Goal: Book appointment/travel/reservation

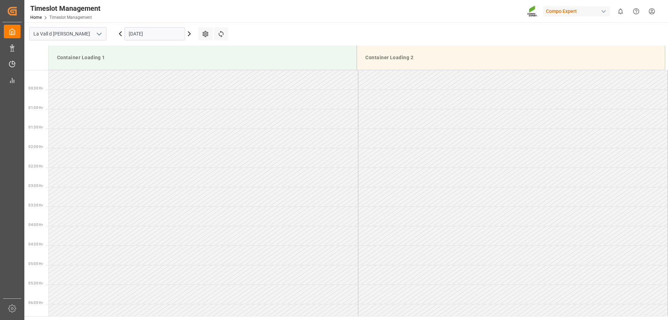
scroll to position [324, 0]
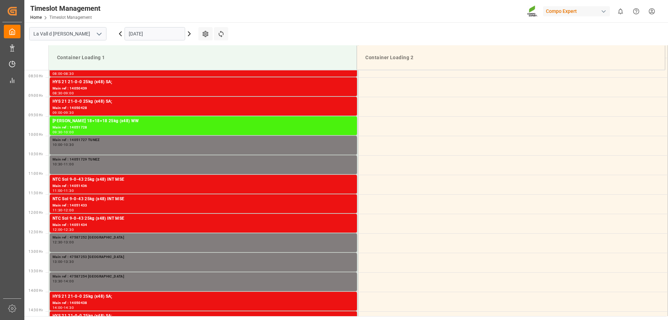
click at [145, 36] on input "[DATE]" at bounding box center [155, 33] width 61 height 13
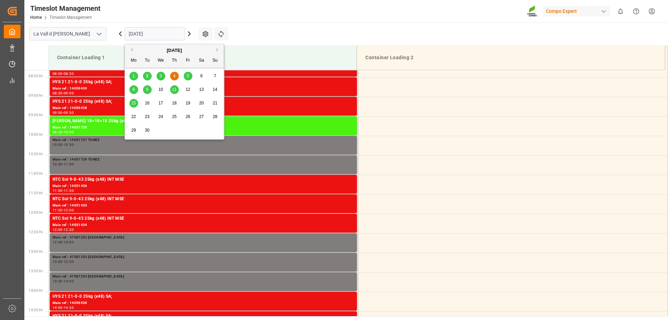
click at [134, 77] on span "1" at bounding box center [134, 75] width 2 height 5
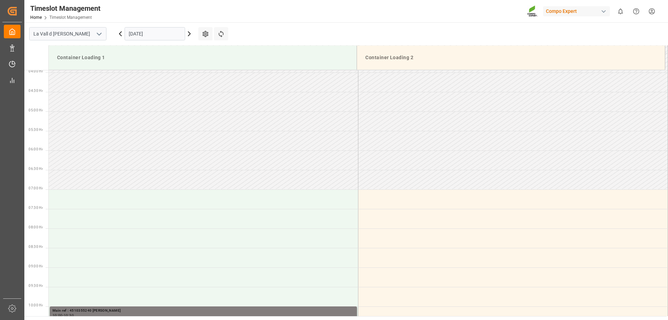
scroll to position [97, 0]
